Goal: Transaction & Acquisition: Book appointment/travel/reservation

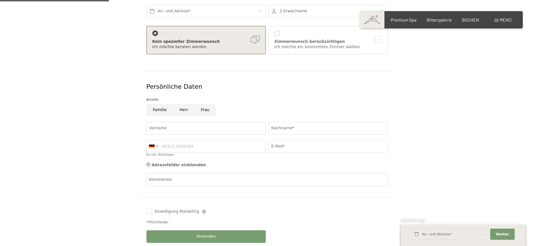
scroll to position [98, 0]
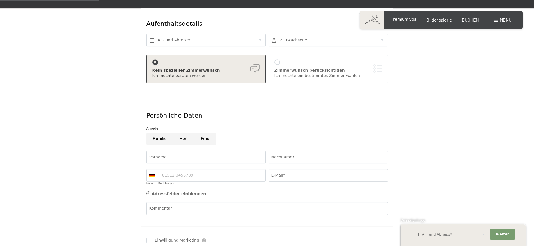
click at [405, 19] on span "Premium Spa" at bounding box center [403, 18] width 26 height 5
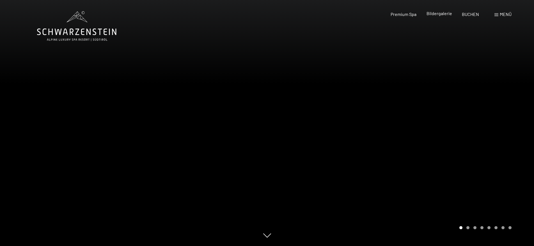
click at [439, 15] on span "Bildergalerie" at bounding box center [439, 13] width 26 height 5
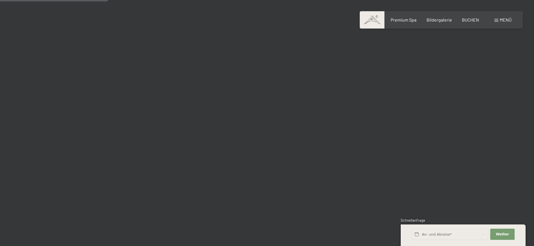
scroll to position [1525, 0]
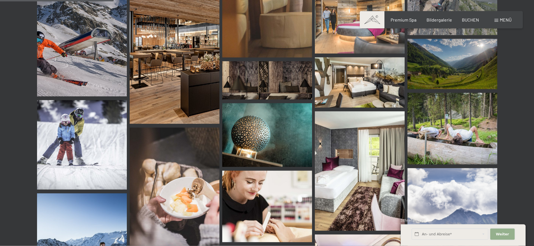
click at [506, 232] on button "Weiter Adressfelder ausblenden" at bounding box center [502, 234] width 24 height 11
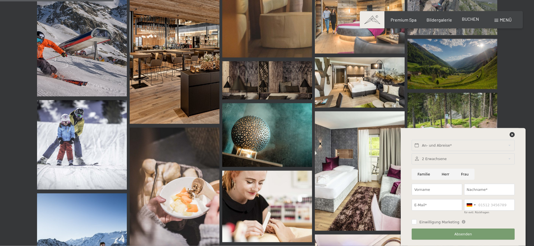
click at [470, 17] on span "BUCHEN" at bounding box center [470, 18] width 17 height 5
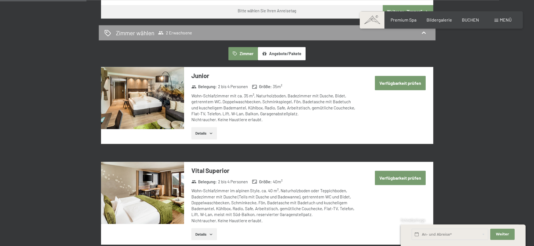
scroll to position [326, 0]
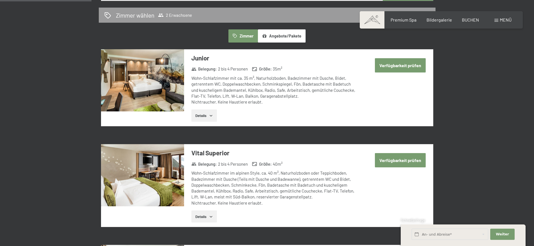
click at [202, 214] on button "Details" at bounding box center [204, 217] width 26 height 12
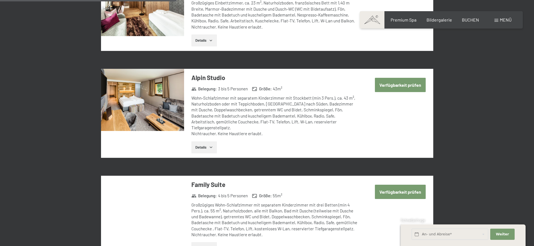
scroll to position [666, 0]
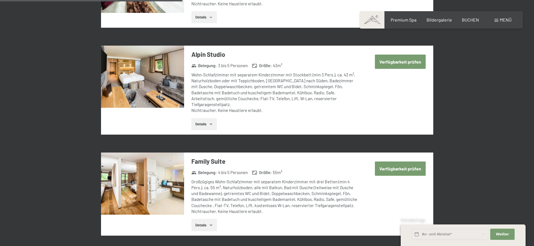
click at [211, 124] on icon "button" at bounding box center [210, 124] width 3 height 1
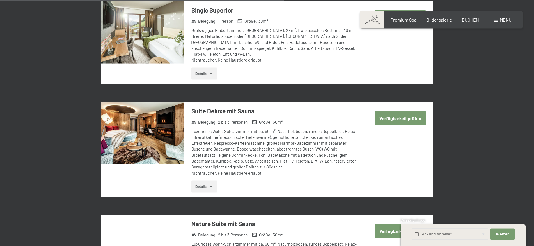
scroll to position [1065, 0]
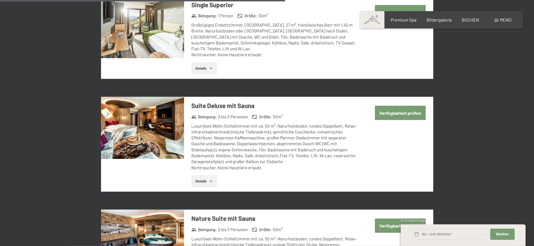
click at [197, 176] on button "Details" at bounding box center [204, 182] width 26 height 12
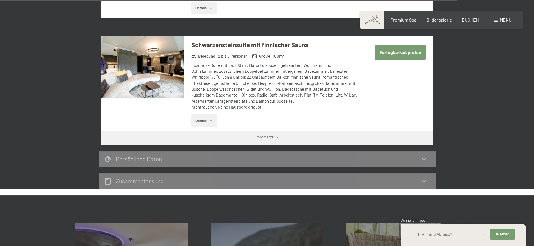
scroll to position [1793, 0]
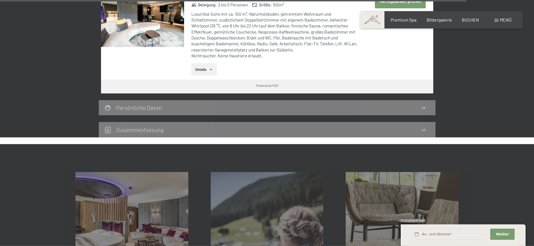
click at [157, 122] on div "Zusammen­fassung" at bounding box center [267, 129] width 336 height 15
click at [152, 126] on h2 "Zusammen­fassung" at bounding box center [140, 129] width 48 height 7
click at [424, 129] on icon at bounding box center [423, 130] width 4 height 2
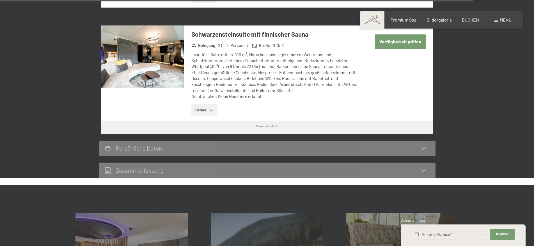
scroll to position [1848, 0]
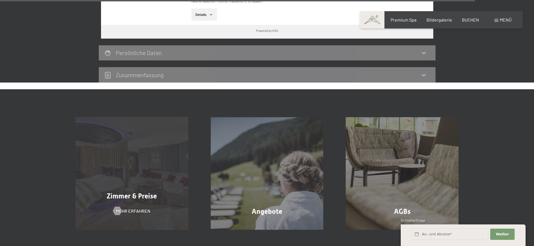
click at [139, 192] on span "Zimmer & Preise" at bounding box center [132, 196] width 50 height 8
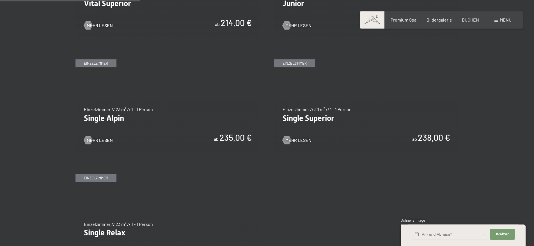
scroll to position [967, 0]
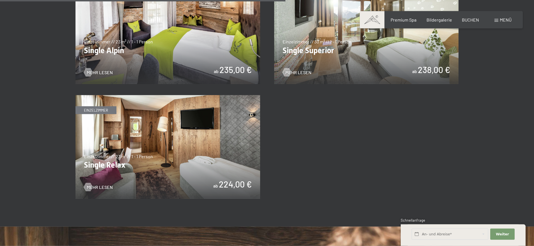
click at [96, 184] on img at bounding box center [167, 147] width 184 height 104
